Goal: Information Seeking & Learning: Check status

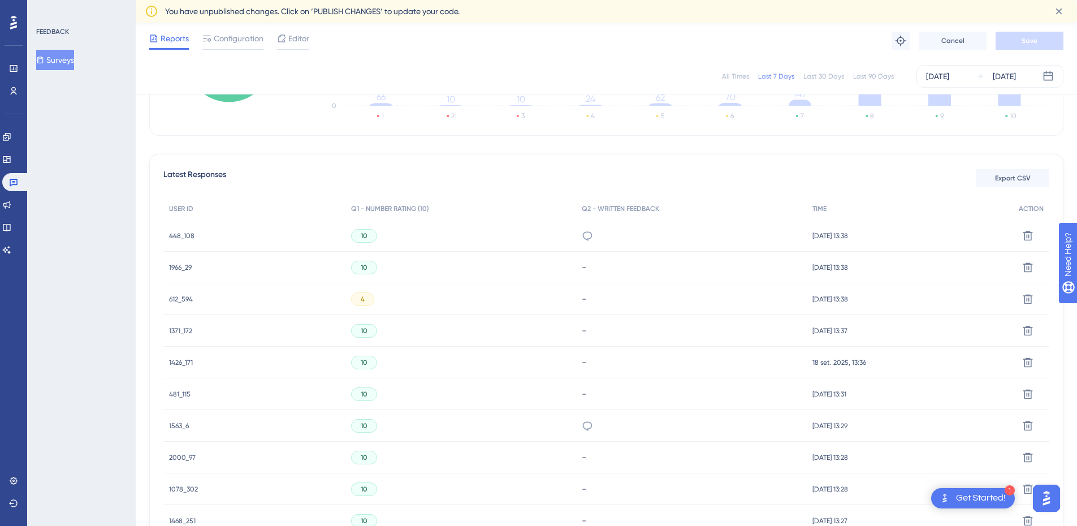
scroll to position [291, 0]
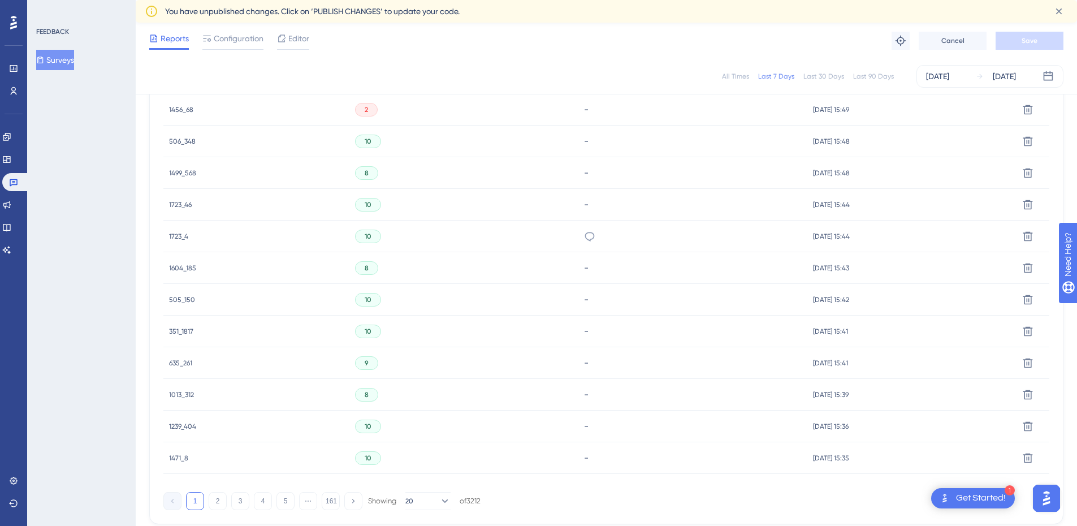
scroll to position [697, 0]
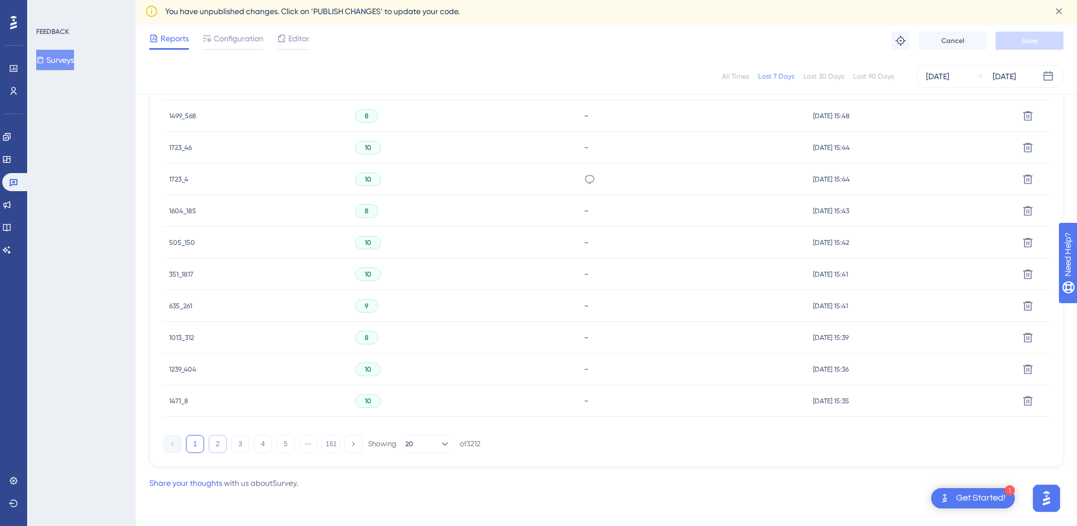
click at [221, 441] on button "2" at bounding box center [218, 444] width 18 height 18
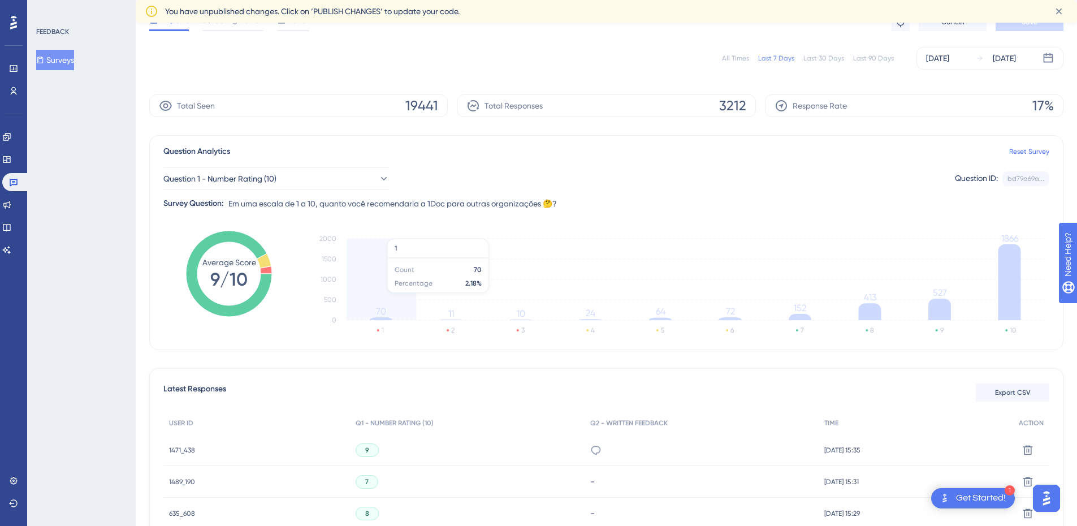
scroll to position [0, 0]
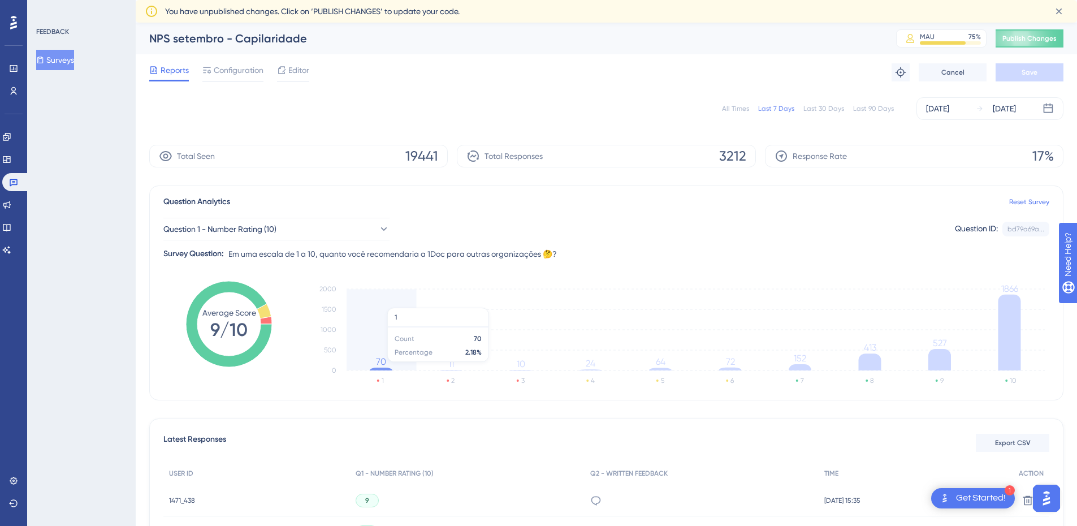
click at [381, 367] on icon "1 2 3 4 5 6 7 8 9 10 0 500 1000 1500 2000 70 11 10 24 64 72 152 413 527 1866" at bounding box center [678, 335] width 741 height 113
click at [381, 362] on tspan "70" at bounding box center [381, 361] width 10 height 11
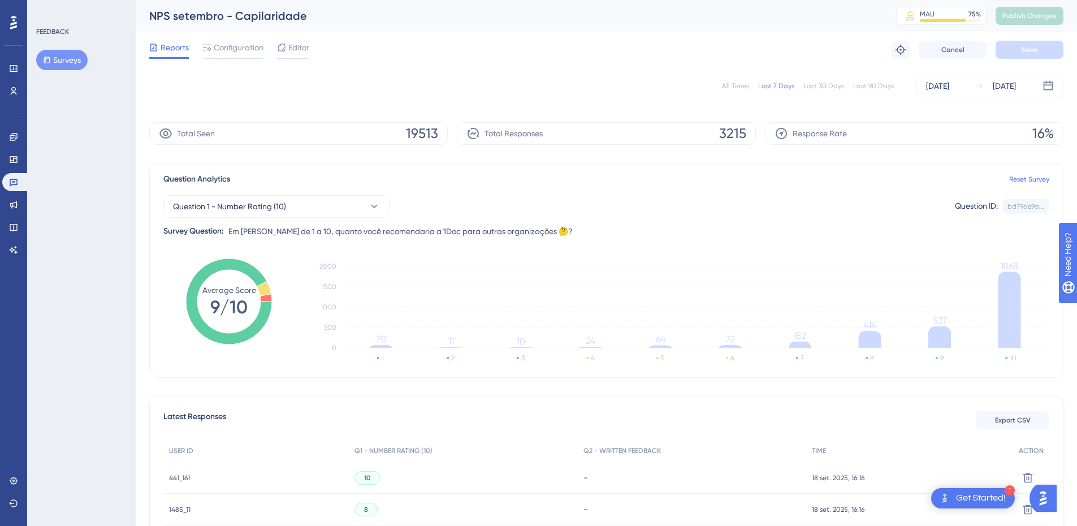
click at [61, 62] on button "Surveys" at bounding box center [61, 60] width 51 height 20
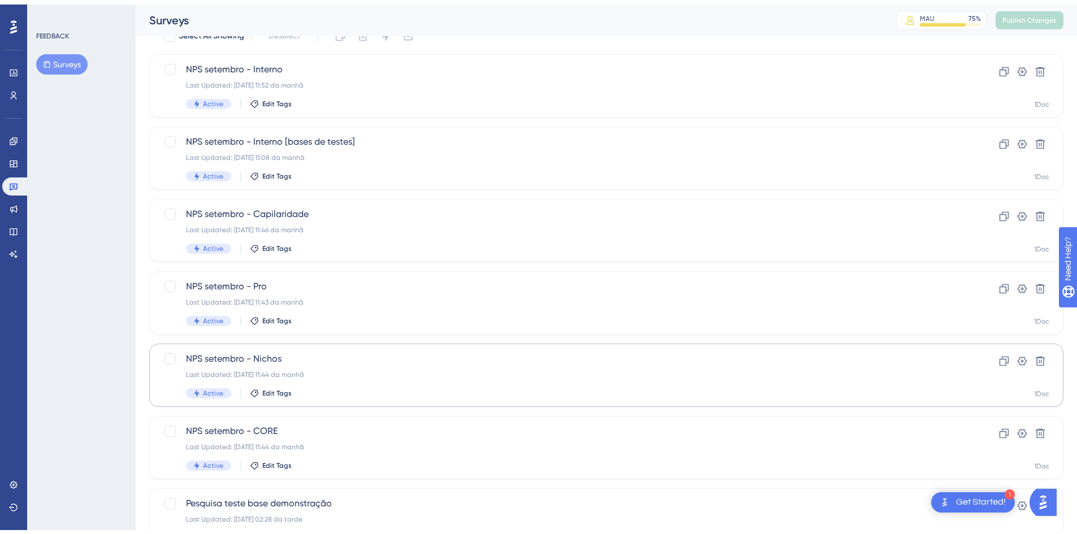
scroll to position [113, 0]
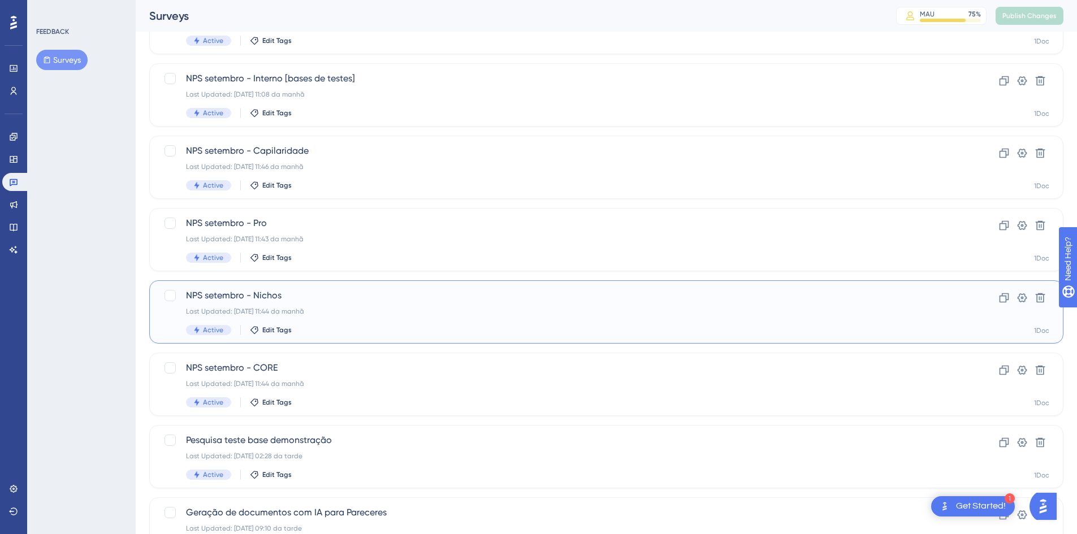
click at [386, 308] on div "Last Updated: [DATE] 11:44 da manhã" at bounding box center [561, 311] width 750 height 9
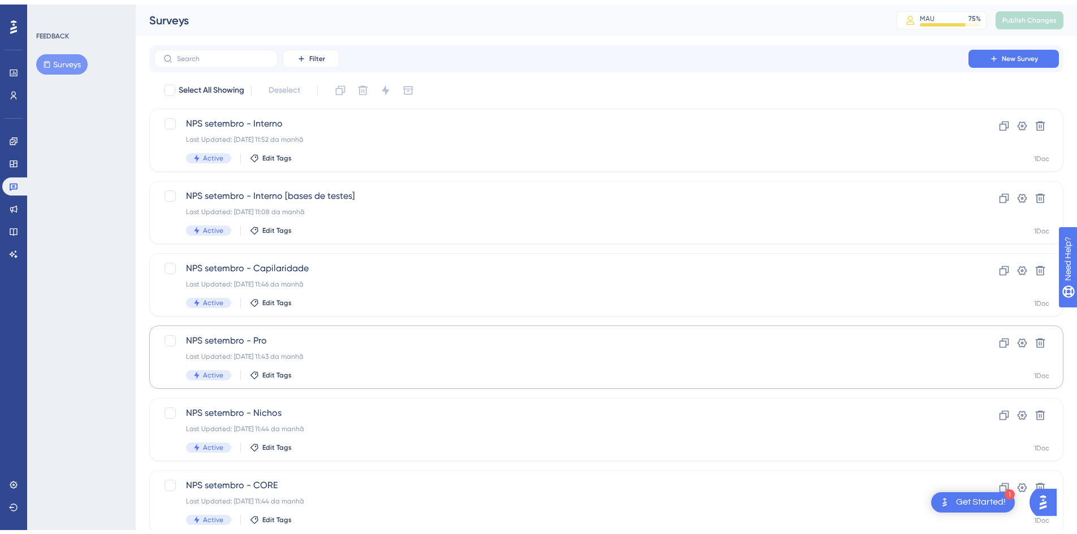
scroll to position [113, 0]
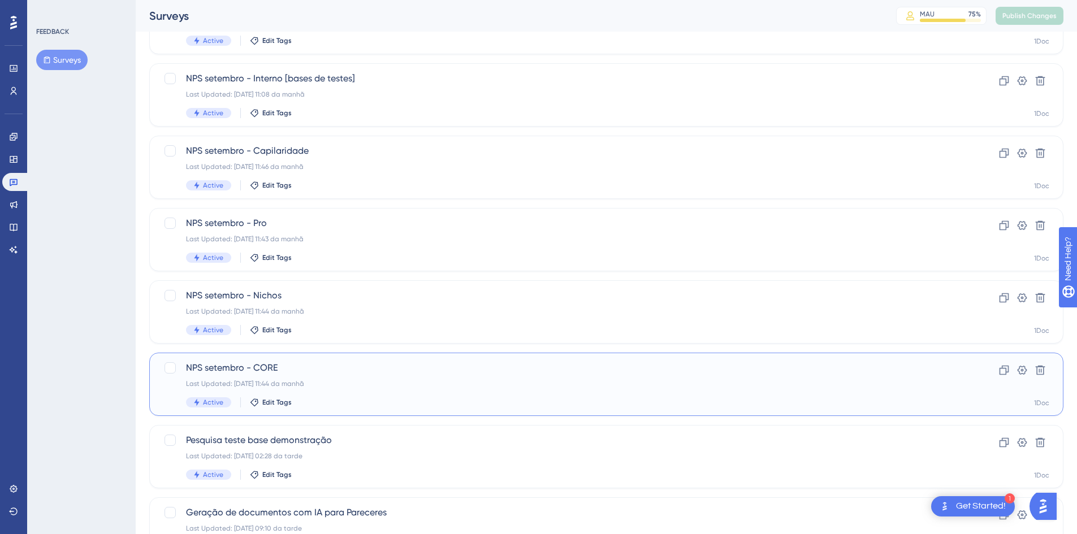
click at [369, 405] on div "Active Edit Tags" at bounding box center [561, 403] width 750 height 10
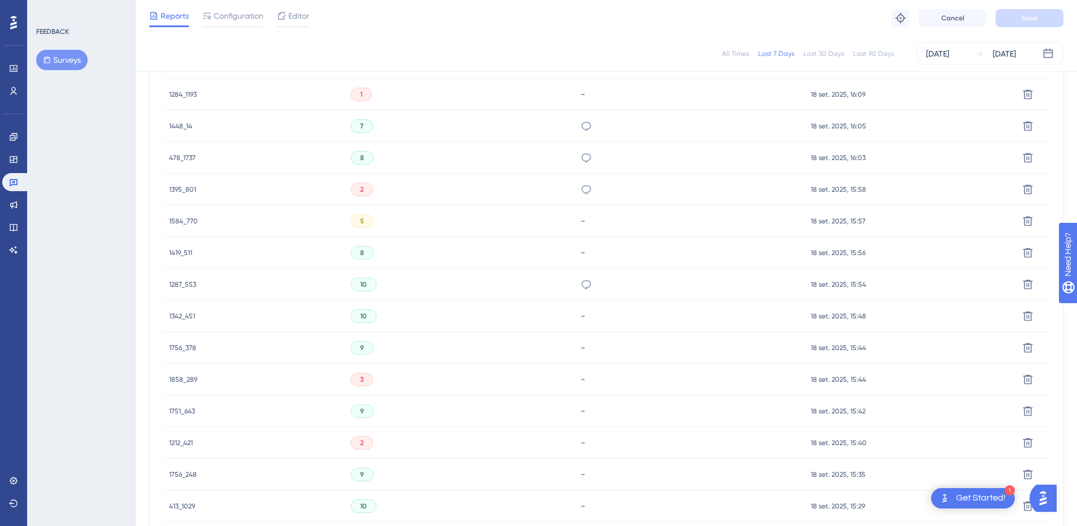
scroll to position [566, 0]
